Goal: Understand process/instructions: Learn about a topic

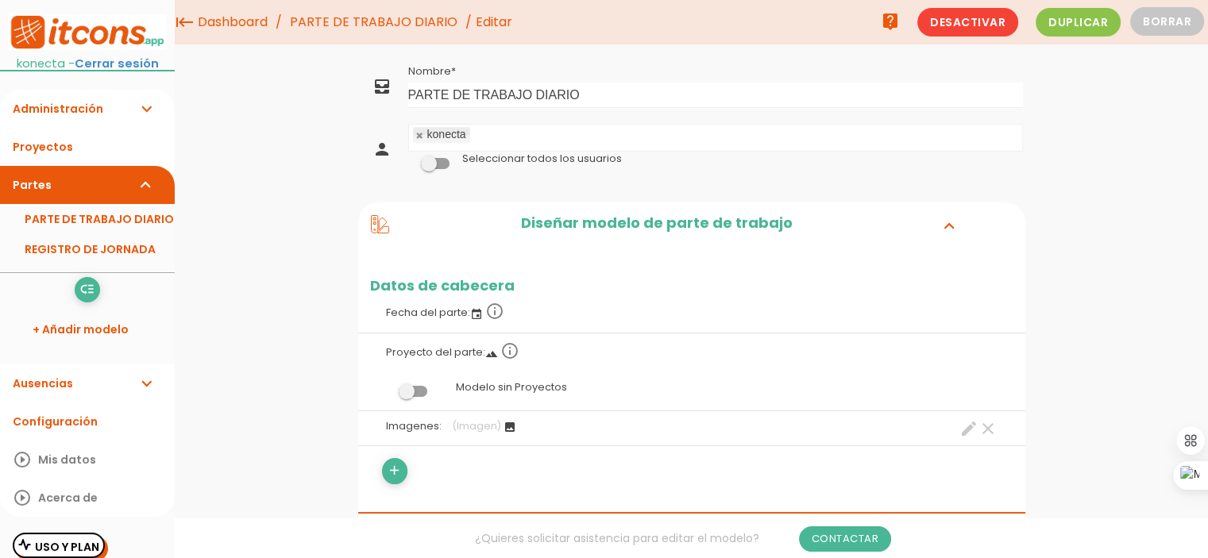
click at [367, 28] on link "PARTE DE TRABAJO DIARIO" at bounding box center [373, 22] width 175 height 44
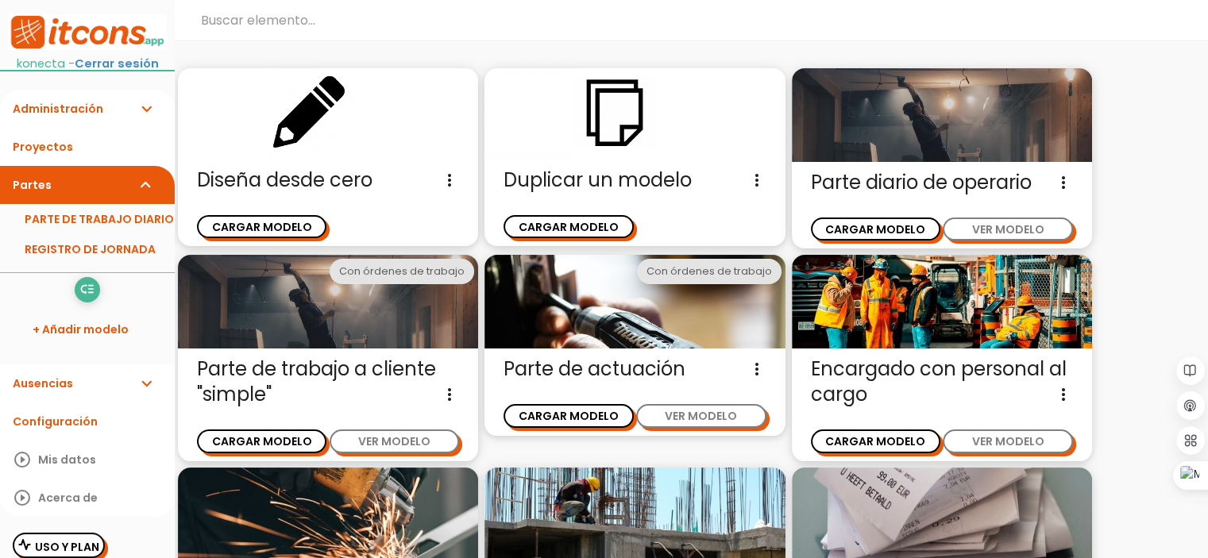
scroll to position [79, 0]
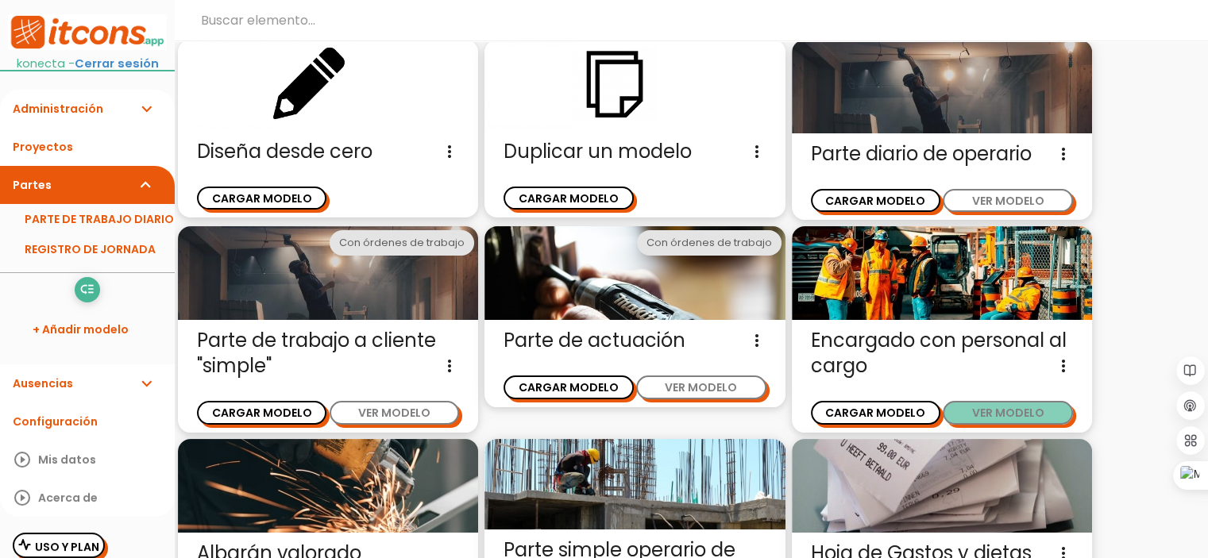
click at [1039, 410] on button "VER MODELO" at bounding box center [1006, 412] width 129 height 23
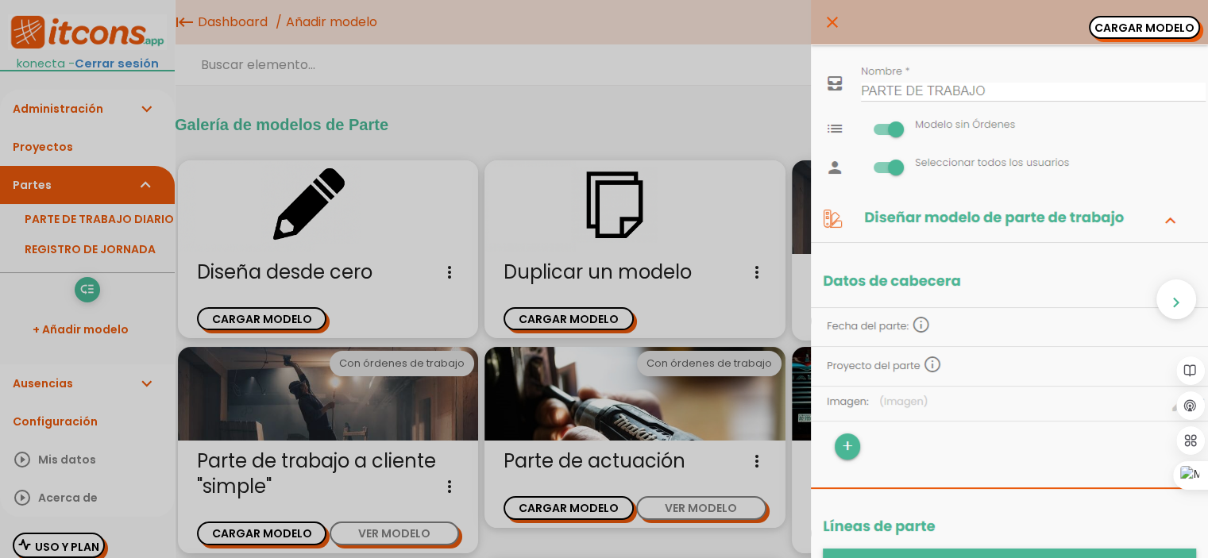
click at [823, 23] on icon "close" at bounding box center [832, 22] width 19 height 44
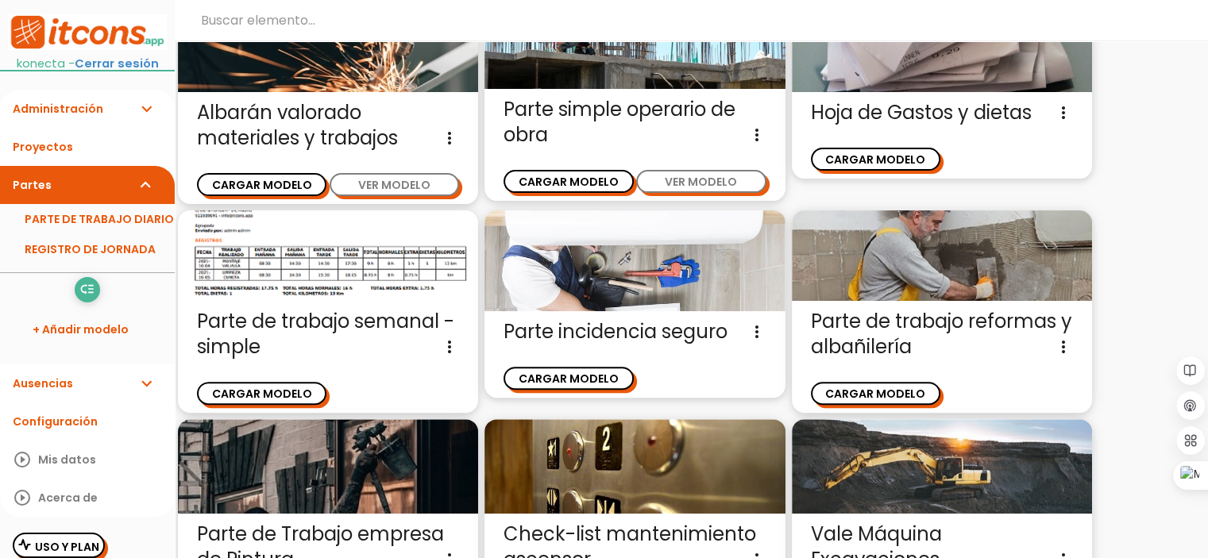
scroll to position [556, 0]
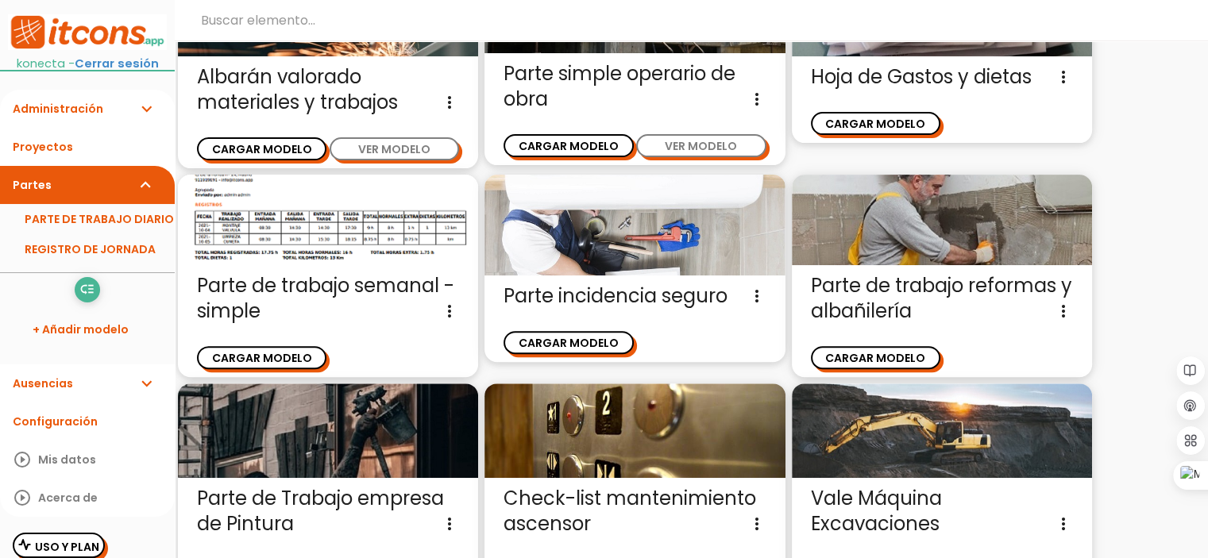
click at [297, 273] on span "Parte de trabajo semanal - simple Parte simple para rellenar por dias de semana…" at bounding box center [328, 298] width 262 height 51
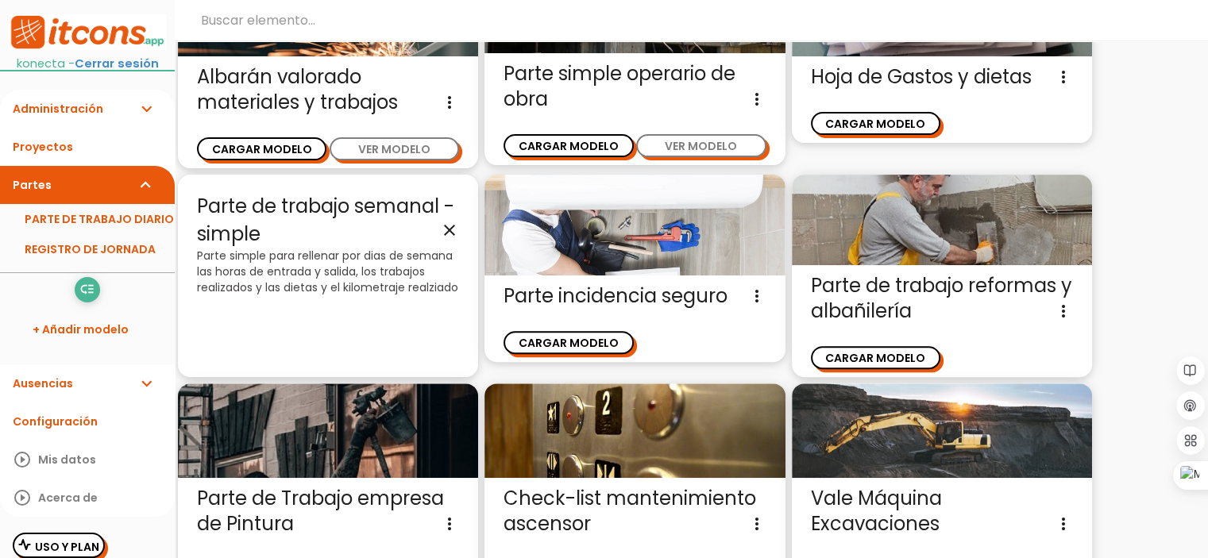
click at [444, 225] on icon "close" at bounding box center [449, 230] width 19 height 19
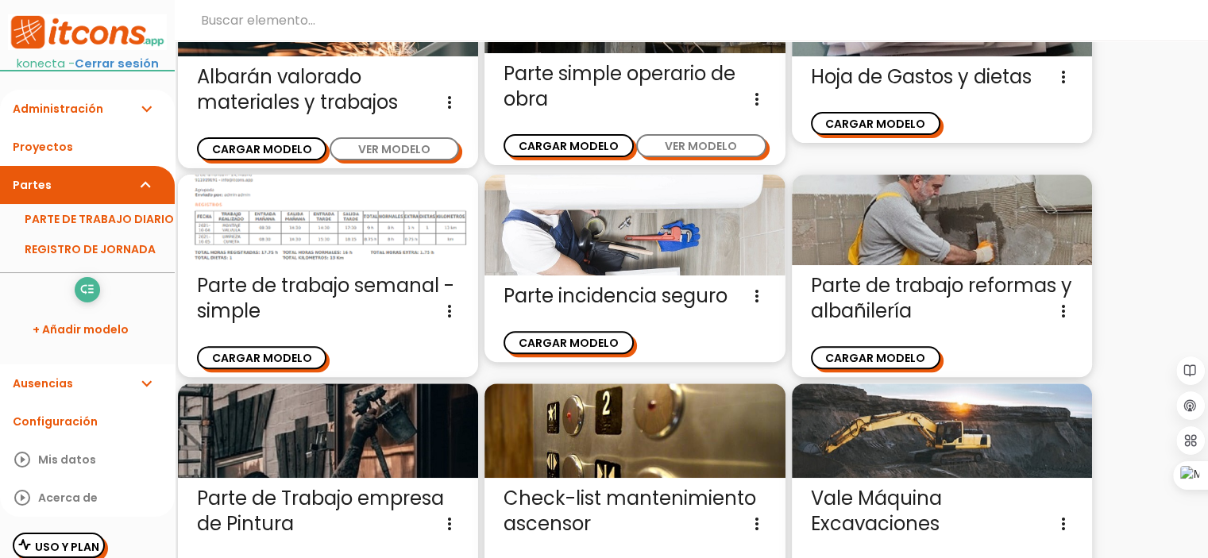
click at [353, 233] on img at bounding box center [328, 220] width 300 height 91
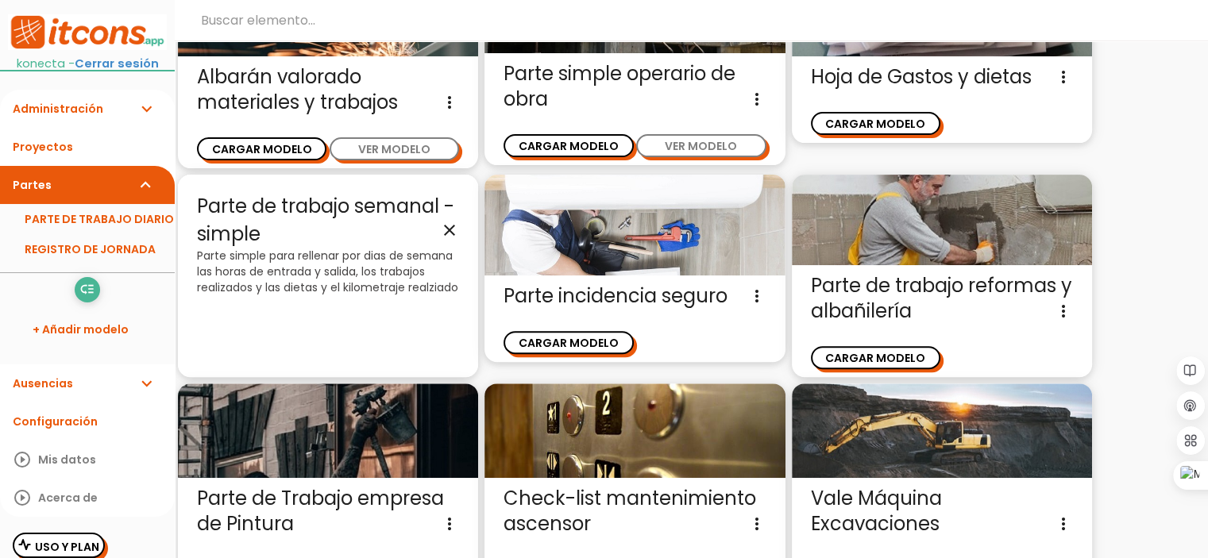
click at [449, 231] on icon "close" at bounding box center [449, 230] width 19 height 19
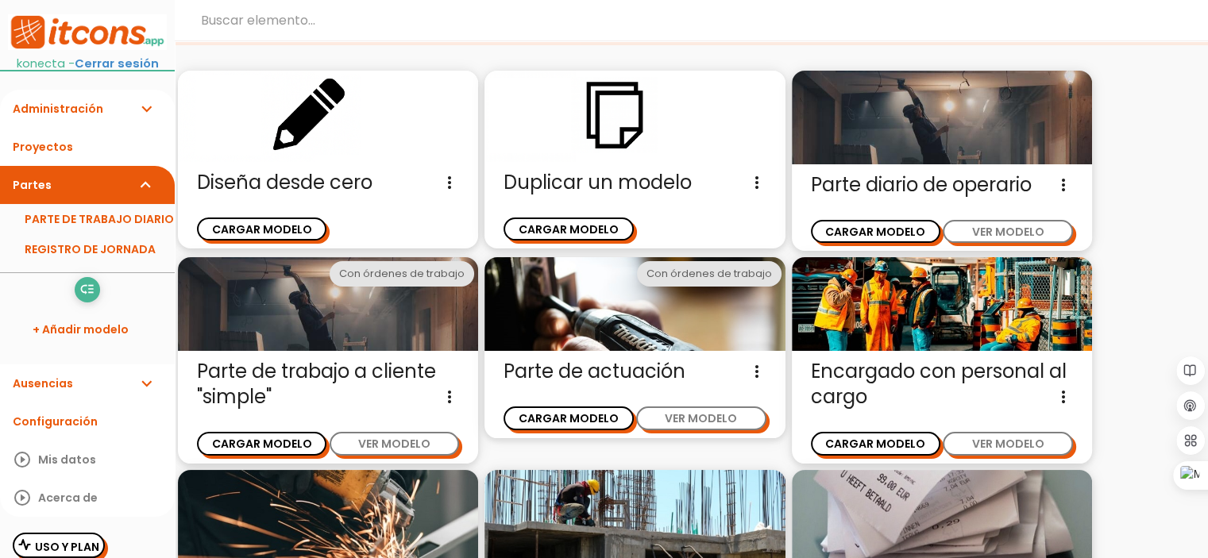
scroll to position [0, 0]
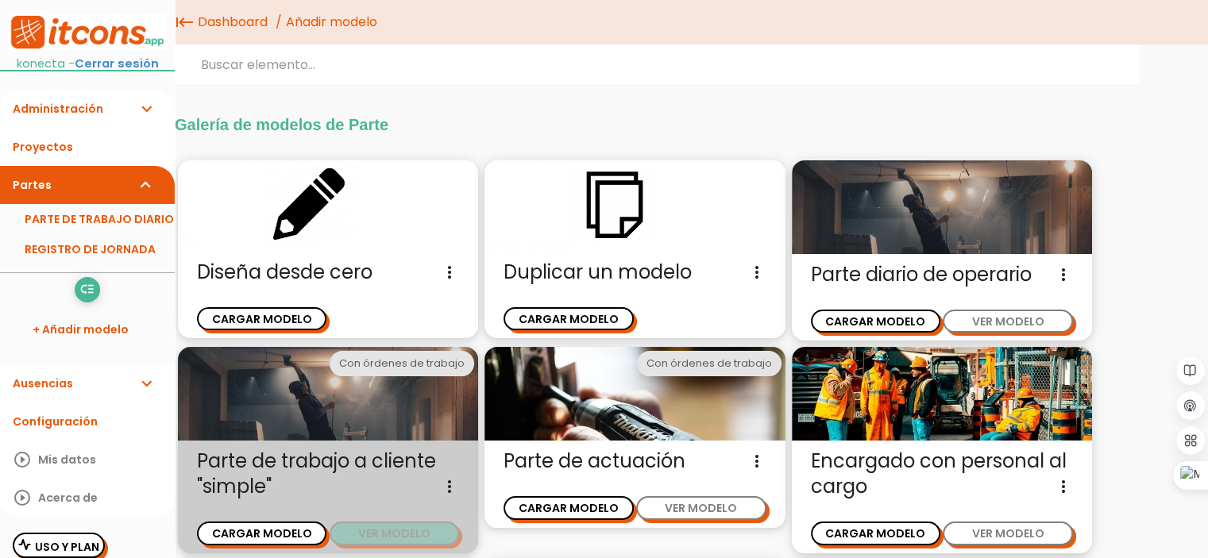
click at [410, 540] on button "VER MODELO" at bounding box center [393, 533] width 129 height 23
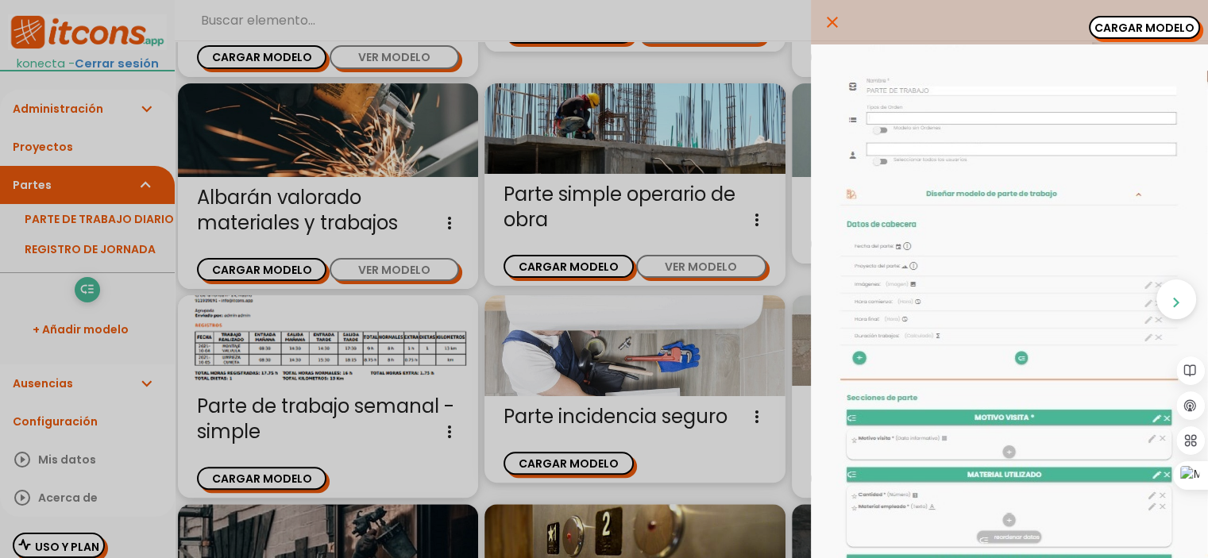
click at [823, 17] on icon "close" at bounding box center [832, 22] width 19 height 44
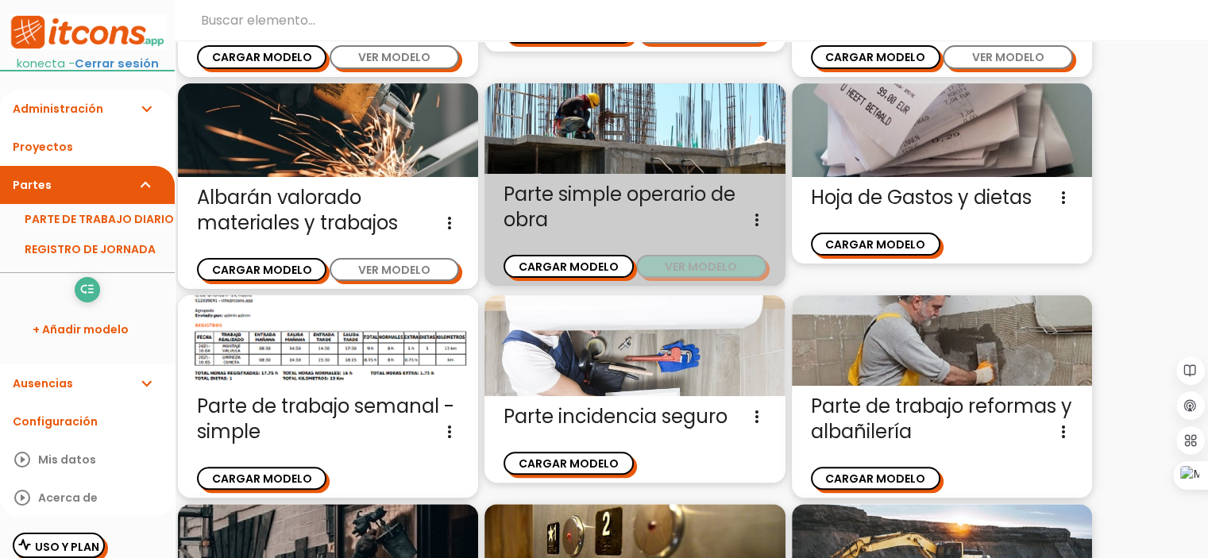
click at [699, 263] on button "VER MODELO" at bounding box center [700, 266] width 129 height 23
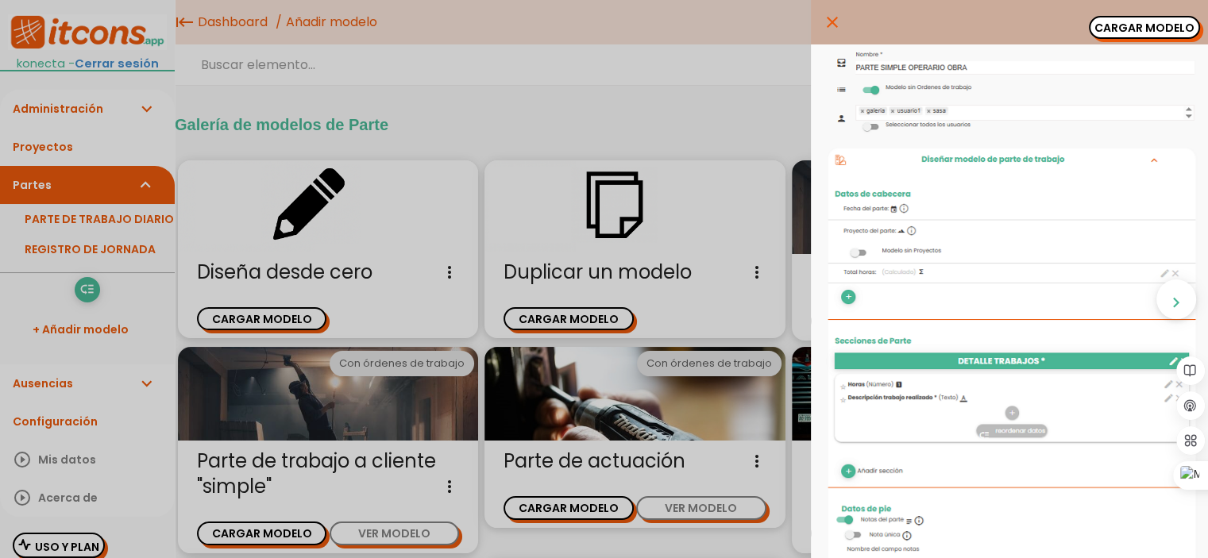
click at [825, 16] on icon "close" at bounding box center [832, 22] width 19 height 44
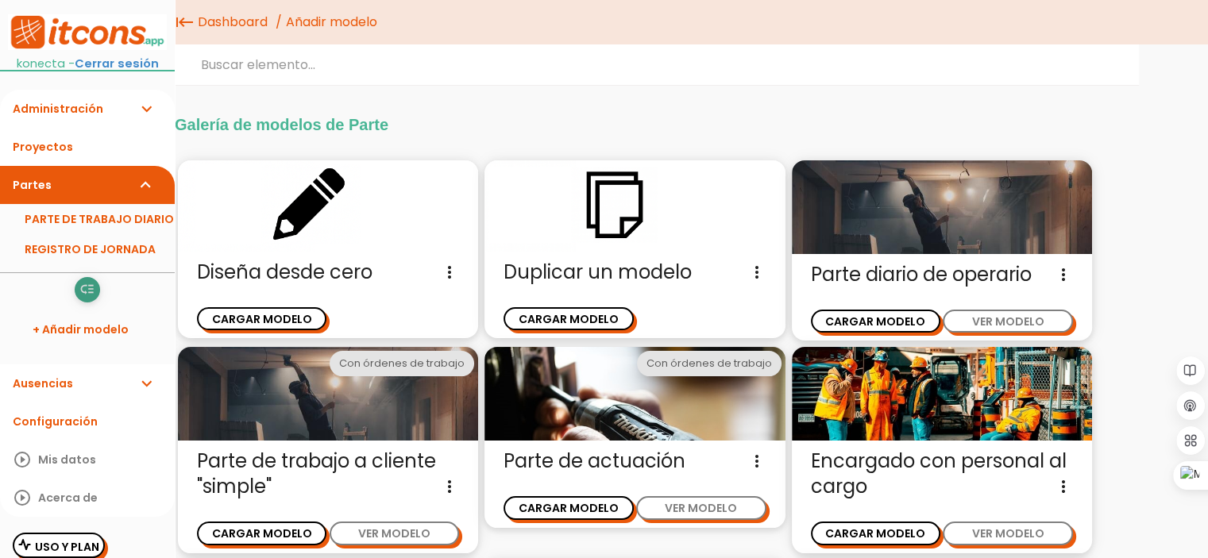
click at [87, 288] on icon "low_priority" at bounding box center [86, 289] width 15 height 25
